Goal: Information Seeking & Learning: Learn about a topic

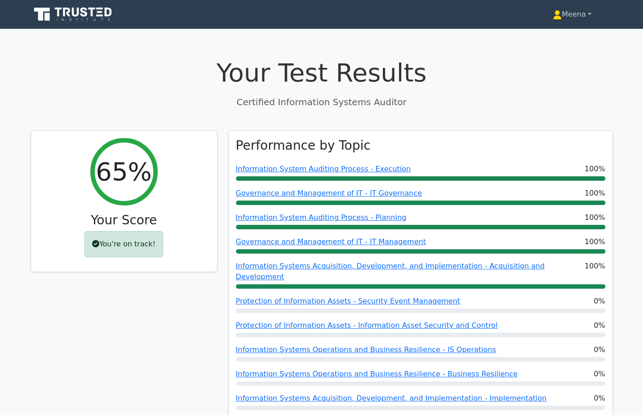
click at [582, 18] on link "Meena" at bounding box center [572, 14] width 82 height 18
click at [565, 33] on link "Profile" at bounding box center [567, 35] width 71 height 14
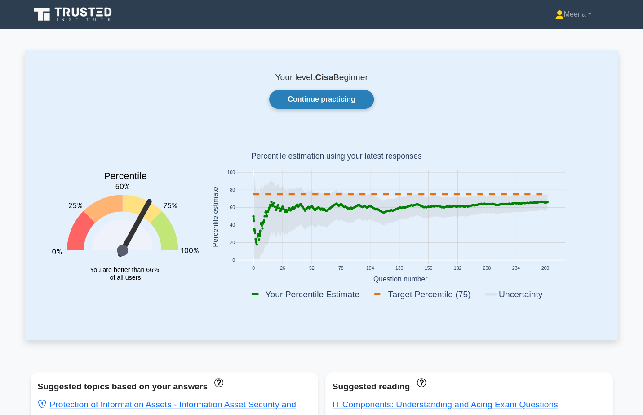
click at [338, 102] on link "Continue practicing" at bounding box center [321, 99] width 104 height 19
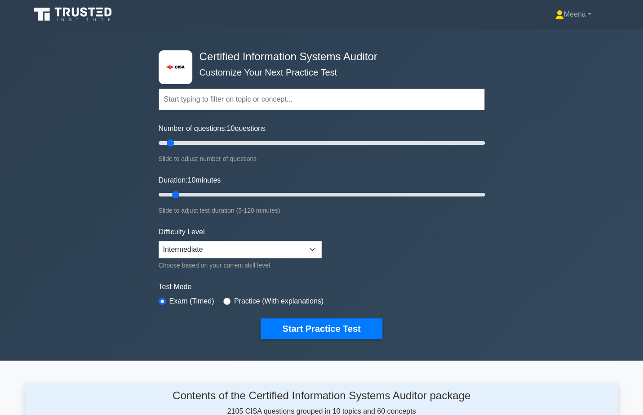
click at [296, 99] on input "text" at bounding box center [322, 100] width 326 height 22
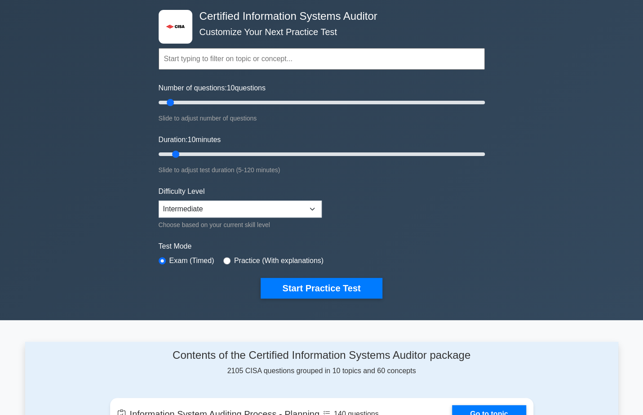
scroll to position [49, 0]
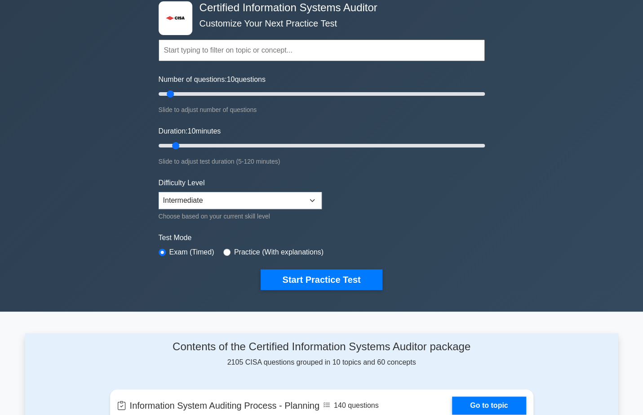
click at [281, 250] on label "Practice (With explanations)" at bounding box center [278, 252] width 89 height 11
click at [222, 249] on div "Test Mode Exam (Timed) Practice (With explanations)" at bounding box center [322, 245] width 326 height 26
click at [227, 251] on input "radio" at bounding box center [226, 252] width 7 height 7
radio input "true"
drag, startPoint x: 176, startPoint y: 144, endPoint x: 226, endPoint y: 144, distance: 49.9
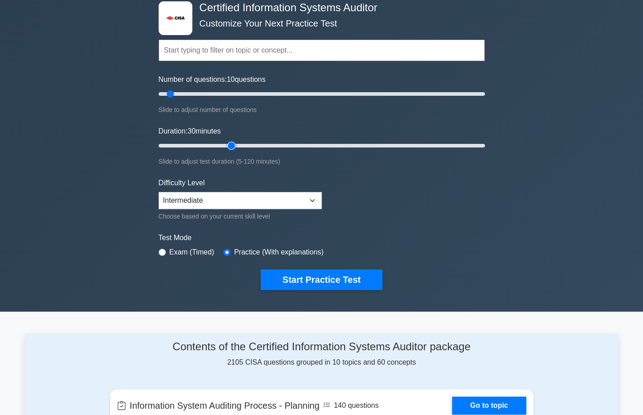
type input "30"
click at [226, 144] on input "Duration: 30 minutes" at bounding box center [322, 145] width 326 height 11
click at [231, 200] on select "Beginner Intermediate Expert" at bounding box center [240, 200] width 163 height 17
select select "expert"
click at [159, 192] on select "Beginner Intermediate Expert" at bounding box center [240, 200] width 163 height 17
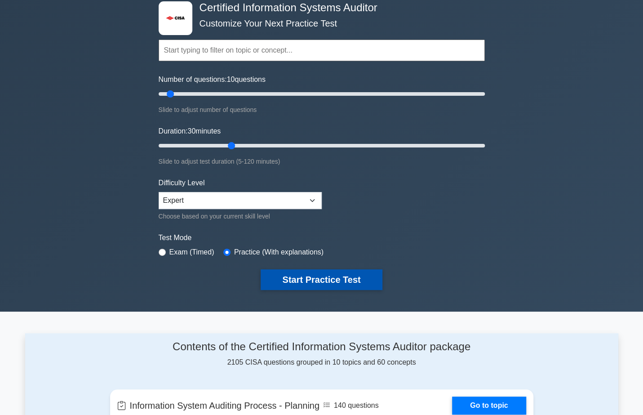
click at [307, 284] on button "Start Practice Test" at bounding box center [321, 279] width 121 height 21
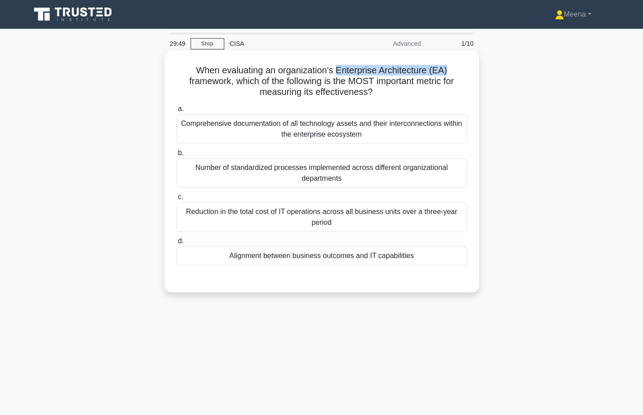
drag, startPoint x: 335, startPoint y: 69, endPoint x: 445, endPoint y: 73, distance: 109.7
click at [445, 73] on h5 "When evaluating an organization's Enterprise Architecture (EA) framework, which…" at bounding box center [321, 81] width 293 height 33
click at [342, 257] on div "Alignment between business outcomes and IT capabilities" at bounding box center [321, 255] width 291 height 19
click at [176, 244] on input "d. Alignment between business outcomes and IT capabilities" at bounding box center [176, 241] width 0 height 6
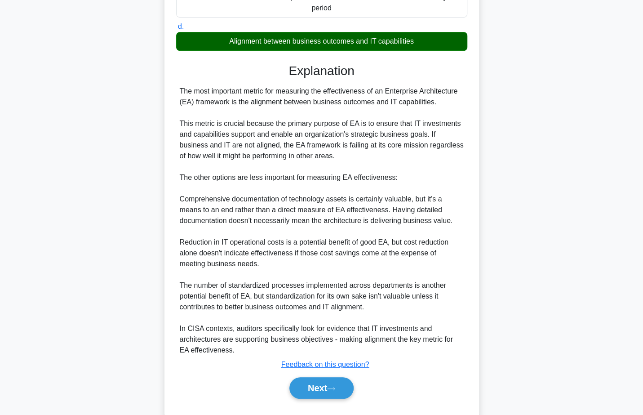
scroll to position [235, 0]
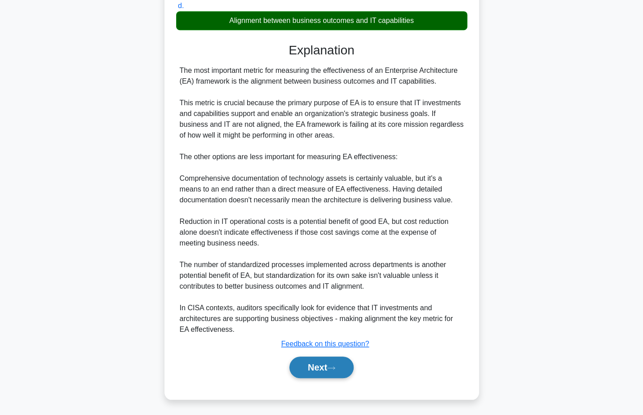
click at [321, 371] on button "Next" at bounding box center [321, 367] width 64 height 22
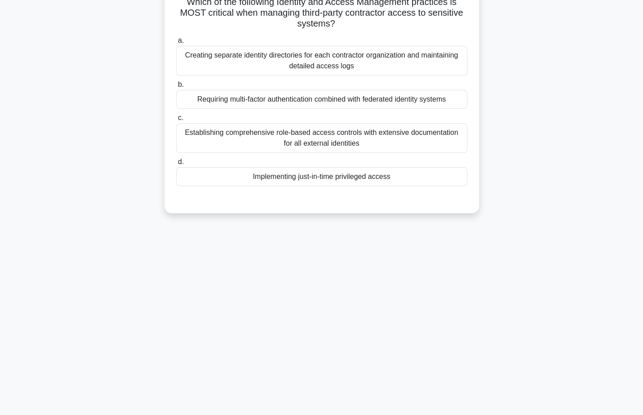
scroll to position [0, 0]
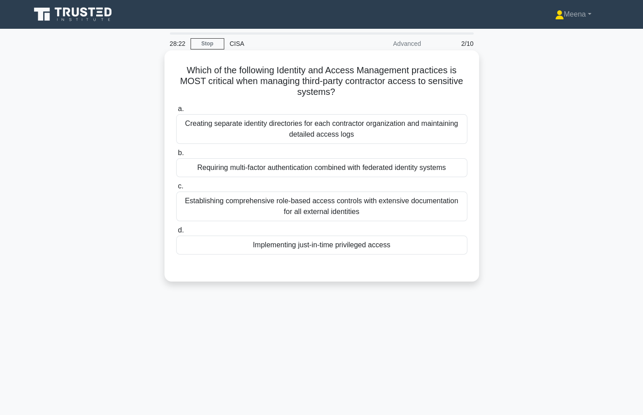
click at [391, 171] on div "Requiring multi-factor authentication combined with federated identity systems" at bounding box center [321, 167] width 291 height 19
click at [176, 156] on input "b. Requiring multi-factor authentication combined with federated identity syste…" at bounding box center [176, 153] width 0 height 6
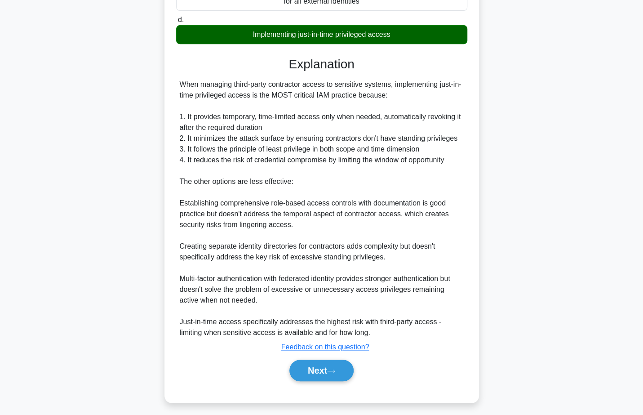
scroll to position [215, 0]
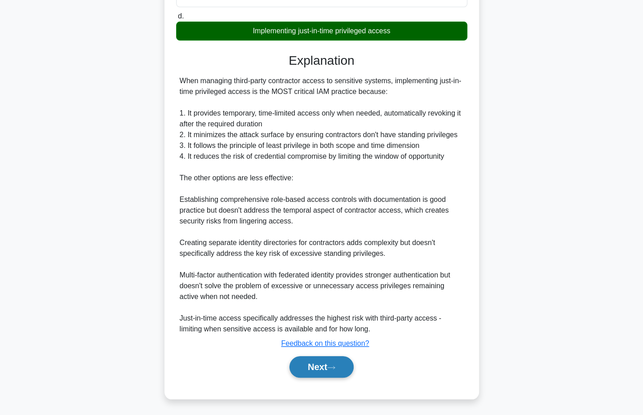
click at [338, 370] on button "Next" at bounding box center [321, 367] width 64 height 22
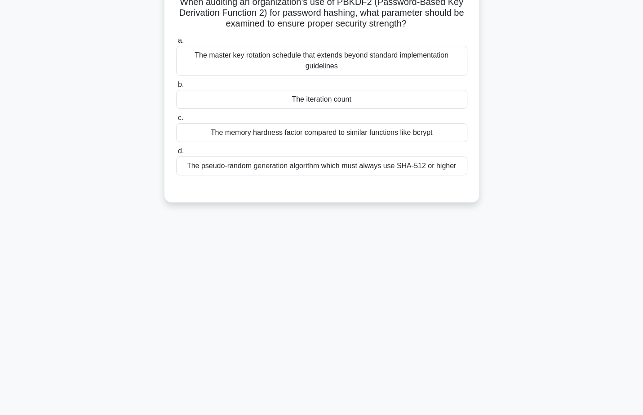
scroll to position [0, 0]
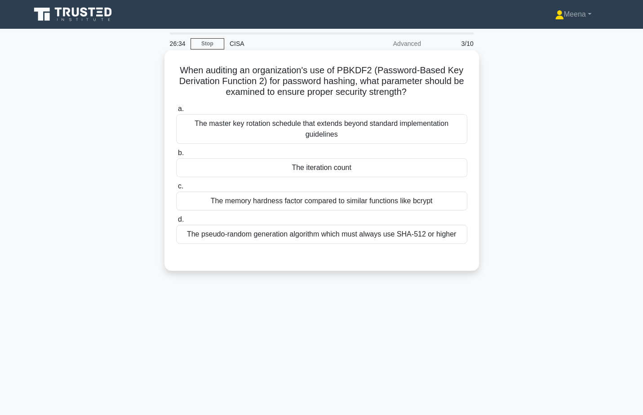
click at [330, 232] on div "The pseudo-random generation algorithm which must always use SHA-512 or higher" at bounding box center [321, 234] width 291 height 19
click at [176, 222] on input "d. The pseudo-random generation algorithm which must always use SHA-512 or high…" at bounding box center [176, 220] width 0 height 6
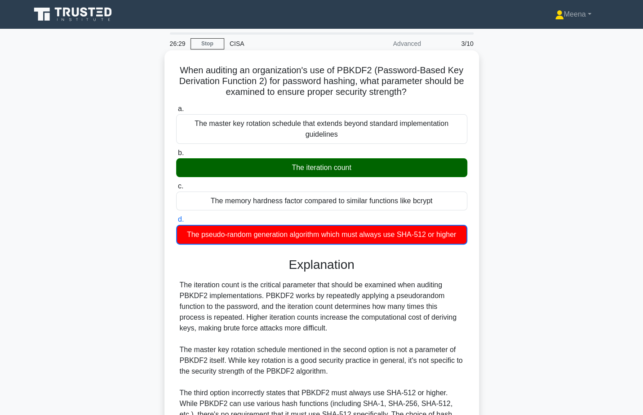
scroll to position [150, 0]
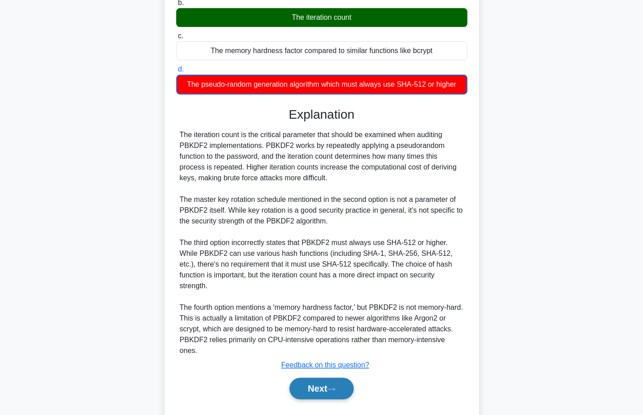
click at [337, 378] on button "Next" at bounding box center [321, 389] width 64 height 22
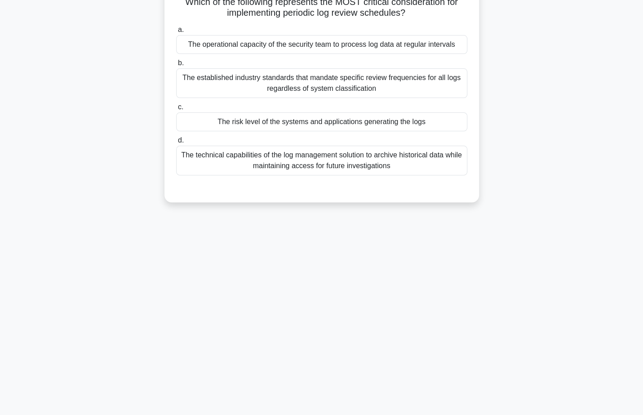
scroll to position [0, 0]
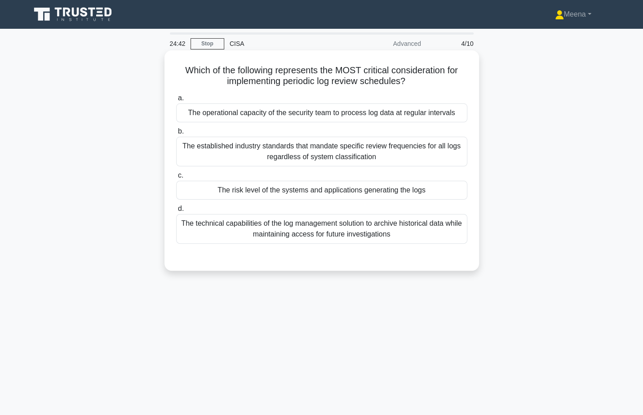
click at [351, 160] on div "The established industry standards that mandate specific review frequencies for…" at bounding box center [321, 152] width 291 height 30
click at [176, 134] on input "b. The established industry standards that mandate specific review frequencies …" at bounding box center [176, 132] width 0 height 6
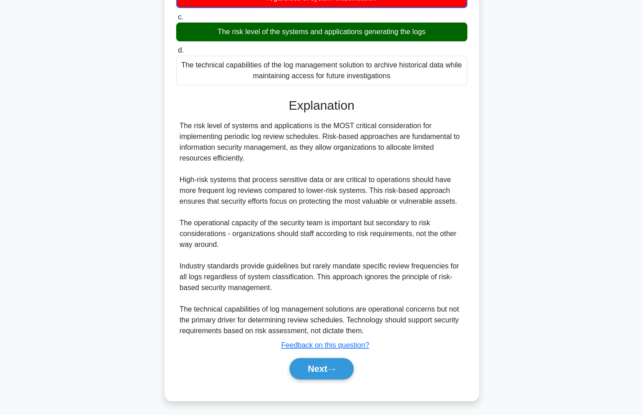
scroll to position [161, 0]
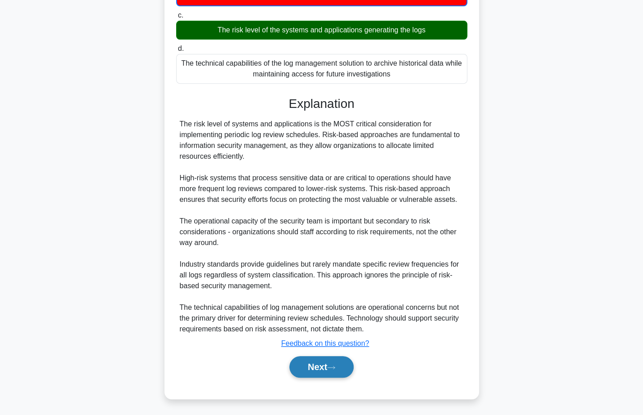
click at [331, 368] on icon at bounding box center [331, 367] width 8 height 5
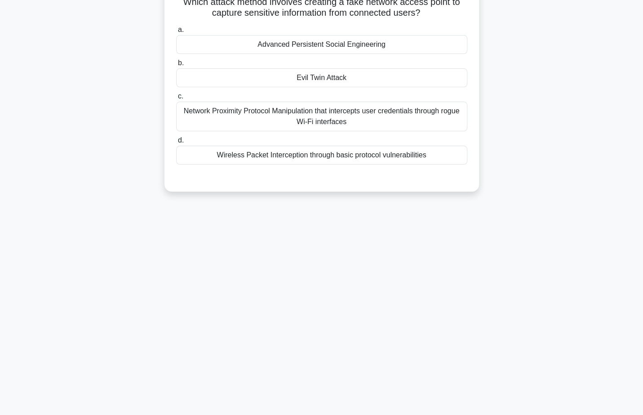
scroll to position [0, 0]
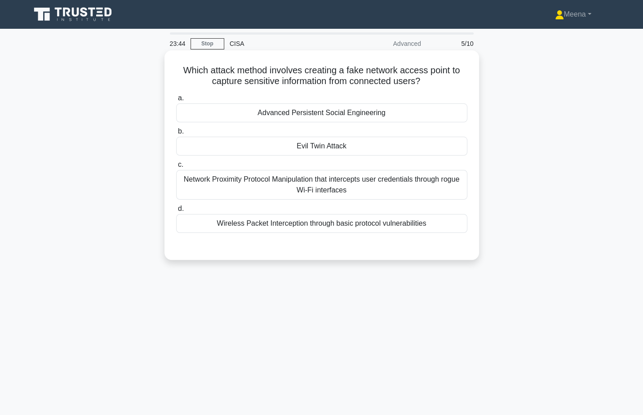
click at [346, 118] on div "Advanced Persistent Social Engineering" at bounding box center [321, 112] width 291 height 19
click at [176, 101] on input "a. Advanced Persistent Social Engineering" at bounding box center [176, 98] width 0 height 6
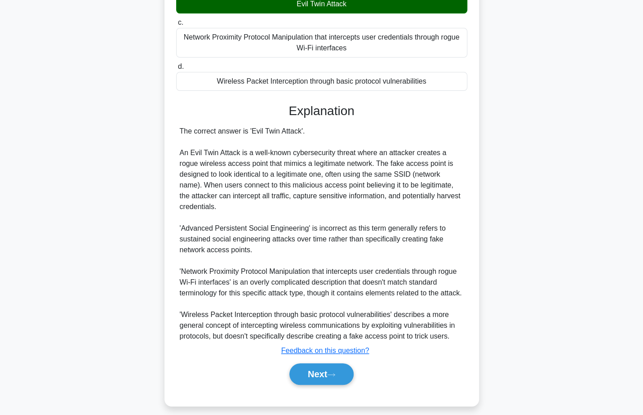
scroll to position [161, 0]
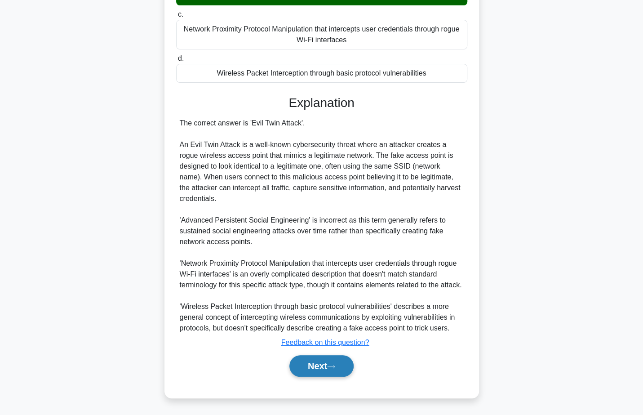
click at [323, 368] on button "Next" at bounding box center [321, 366] width 64 height 22
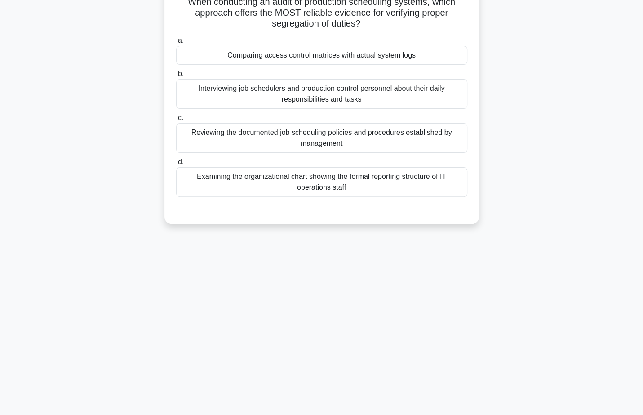
scroll to position [0, 0]
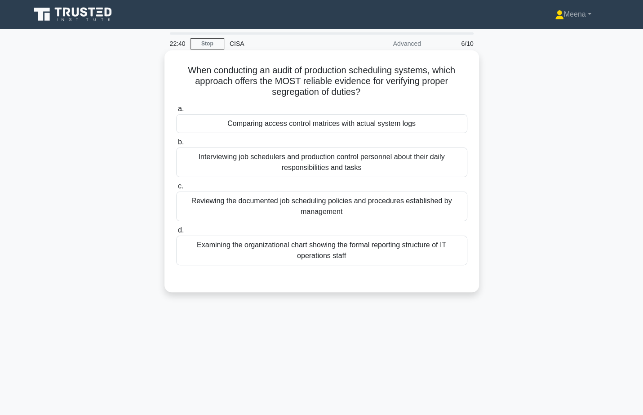
click at [308, 123] on div "Comparing access control matrices with actual system logs" at bounding box center [321, 123] width 291 height 19
click at [176, 112] on input "a. Comparing access control matrices with actual system logs" at bounding box center [176, 109] width 0 height 6
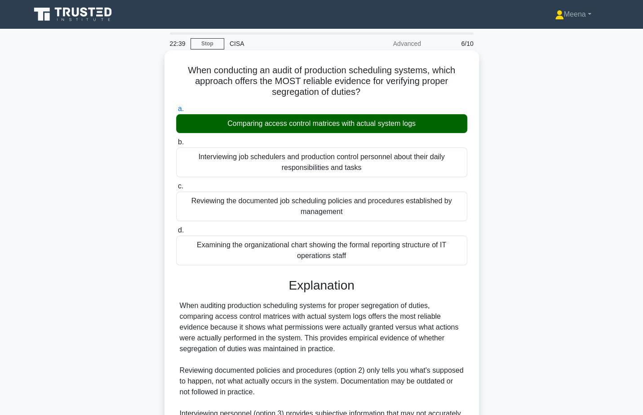
scroll to position [149, 0]
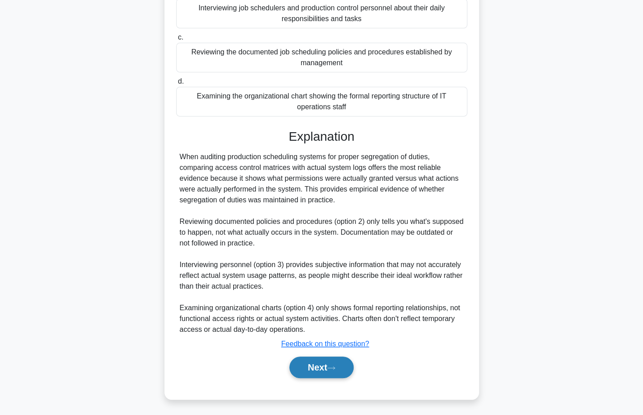
click at [309, 359] on button "Next" at bounding box center [321, 367] width 64 height 22
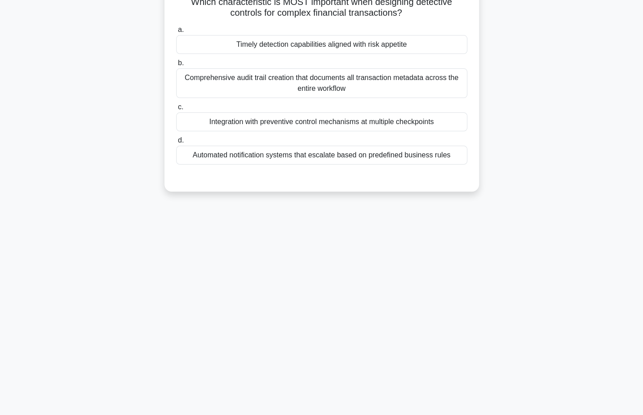
scroll to position [0, 0]
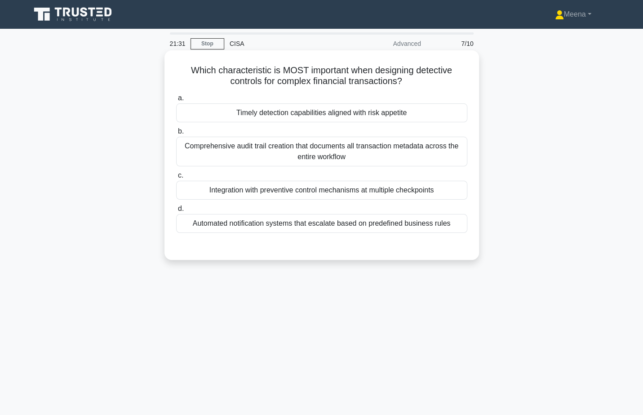
click at [352, 224] on div "Automated notification systems that escalate based on predefined business rules" at bounding box center [321, 223] width 291 height 19
click at [176, 212] on input "d. Automated notification systems that escalate based on predefined business ru…" at bounding box center [176, 209] width 0 height 6
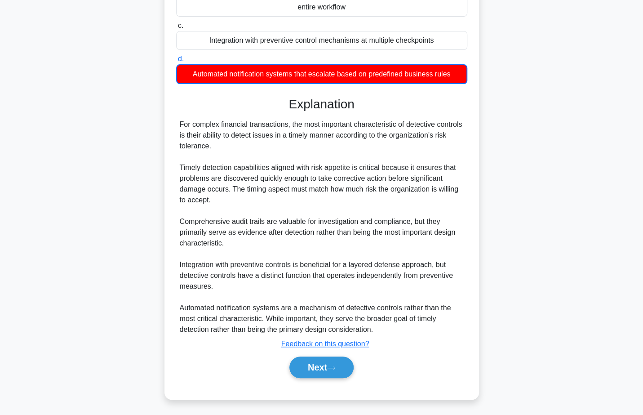
scroll to position [150, 0]
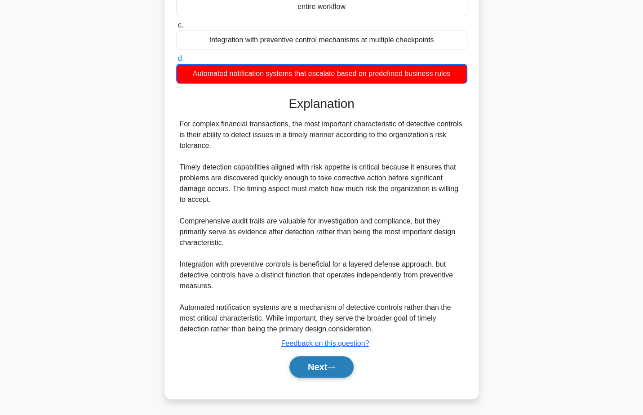
click at [329, 371] on button "Next" at bounding box center [321, 367] width 64 height 22
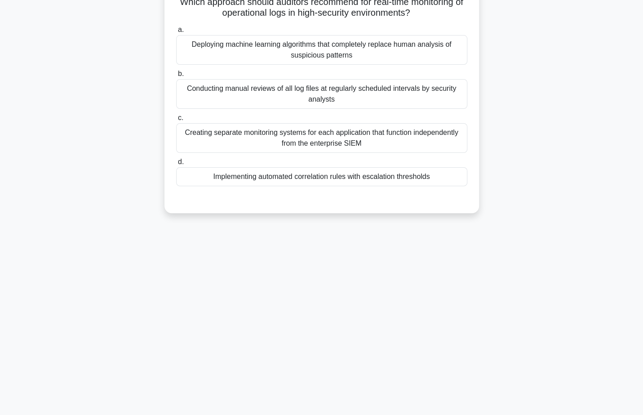
scroll to position [0, 0]
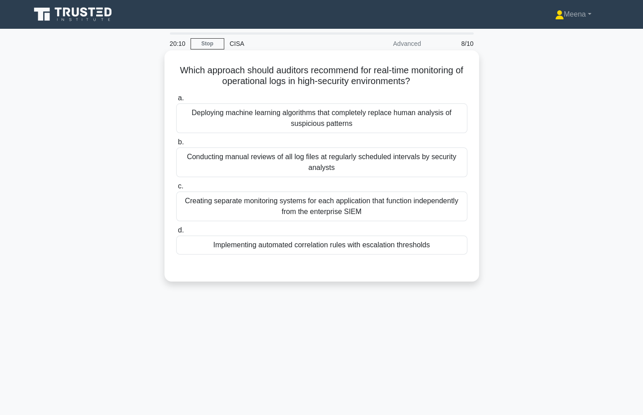
click at [348, 215] on div "Creating separate monitoring systems for each application that function indepen…" at bounding box center [321, 206] width 291 height 30
click at [176, 189] on input "c. Creating separate monitoring systems for each application that function inde…" at bounding box center [176, 186] width 0 height 6
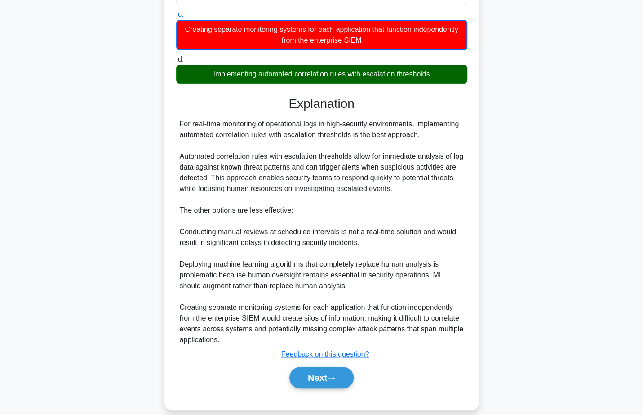
scroll to position [182, 0]
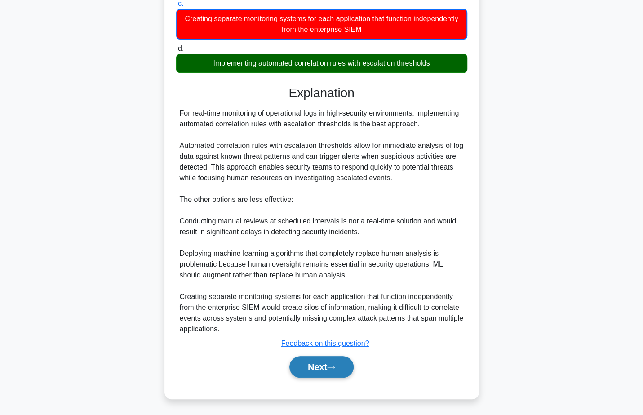
click at [311, 366] on button "Next" at bounding box center [321, 367] width 64 height 22
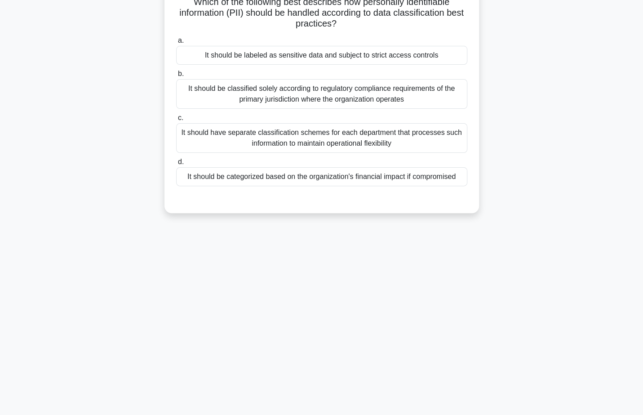
scroll to position [0, 0]
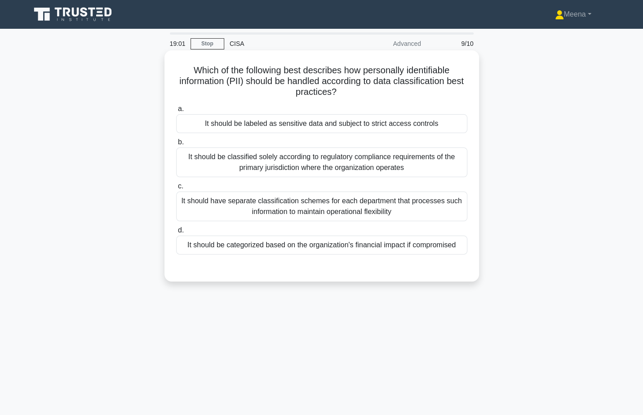
click at [338, 126] on div "It should be labeled as sensitive data and subject to strict access controls" at bounding box center [321, 123] width 291 height 19
click at [176, 112] on input "a. It should be labeled as sensitive data and subject to strict access controls" at bounding box center [176, 109] width 0 height 6
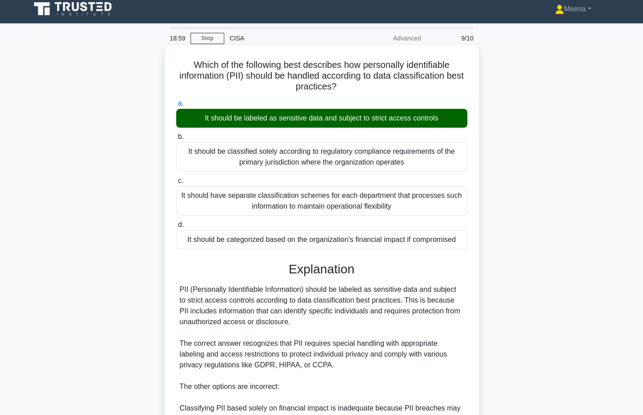
scroll to position [170, 0]
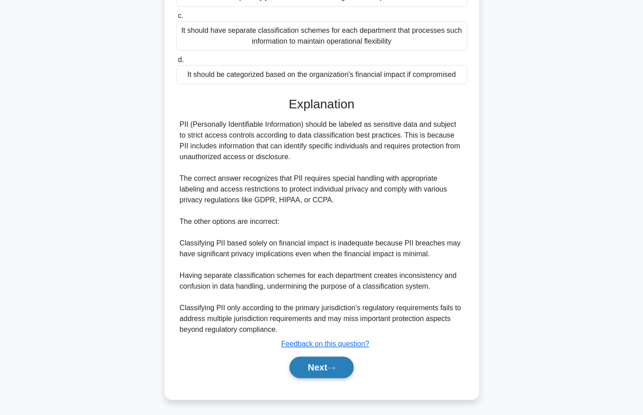
click at [324, 361] on button "Next" at bounding box center [321, 367] width 64 height 22
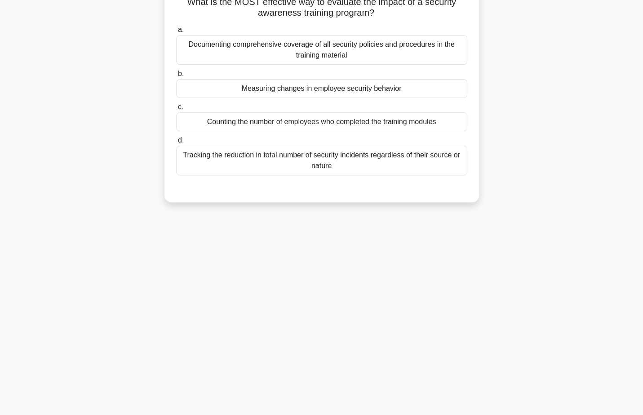
scroll to position [0, 0]
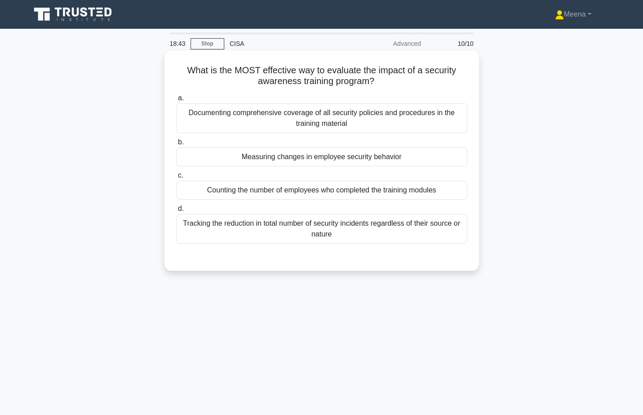
click at [335, 164] on div "Measuring changes in employee security behavior" at bounding box center [321, 156] width 291 height 19
click at [176, 145] on input "b. Measuring changes in employee security behavior" at bounding box center [176, 142] width 0 height 6
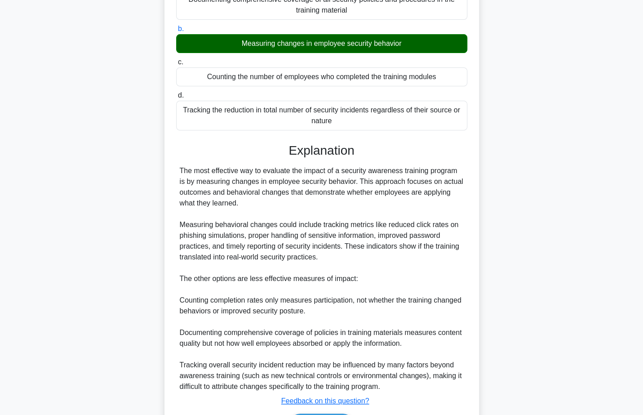
scroll to position [170, 0]
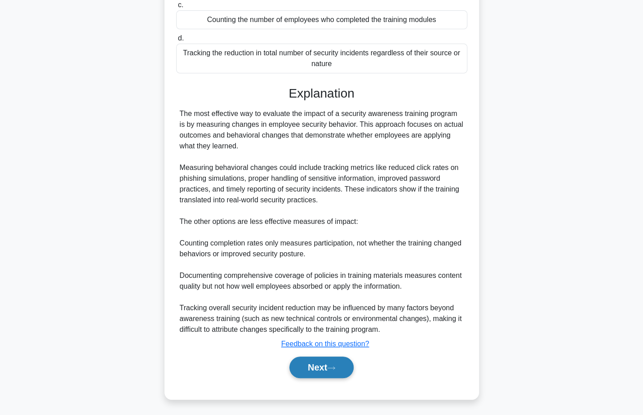
click at [322, 367] on button "Next" at bounding box center [321, 367] width 64 height 22
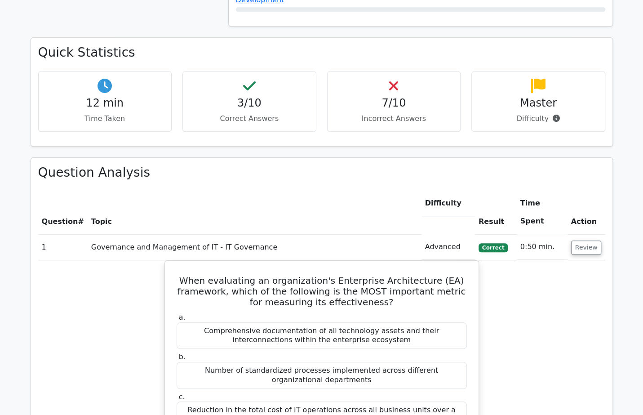
scroll to position [279, 0]
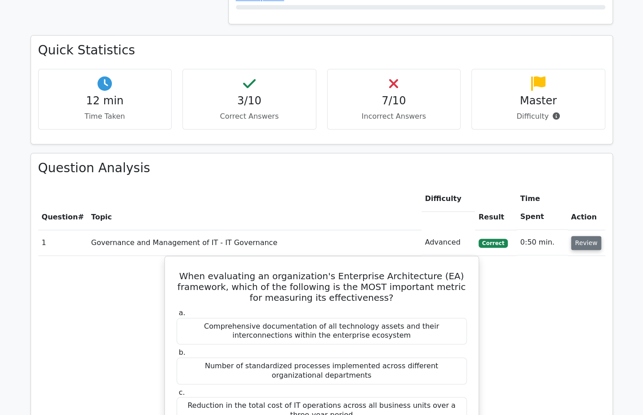
click at [585, 236] on button "Review" at bounding box center [586, 243] width 31 height 14
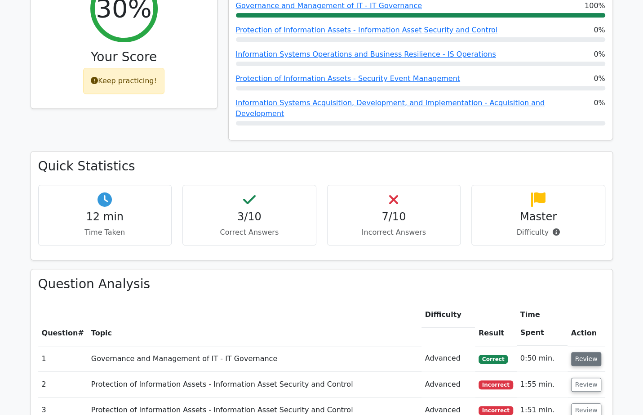
scroll to position [411, 0]
